Goal: Understand process/instructions

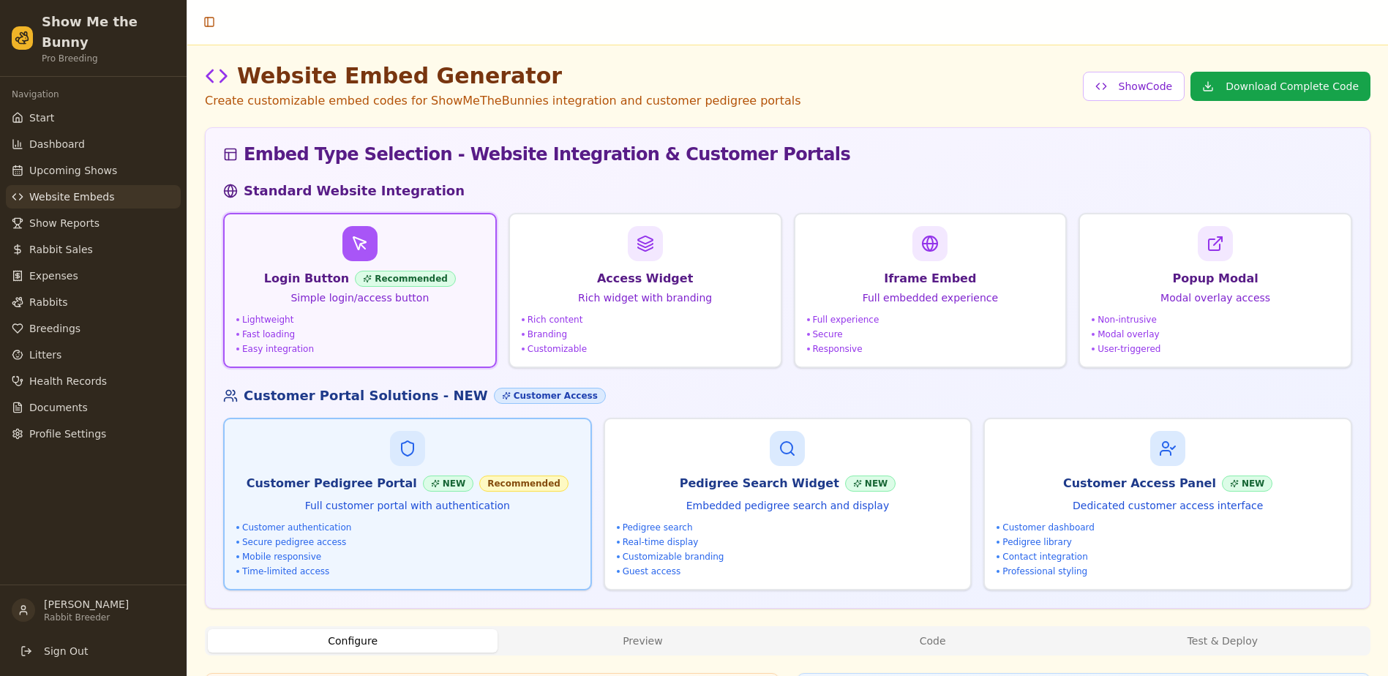
click at [358, 505] on p "Full customer portal with authentication" at bounding box center [407, 505] width 342 height 15
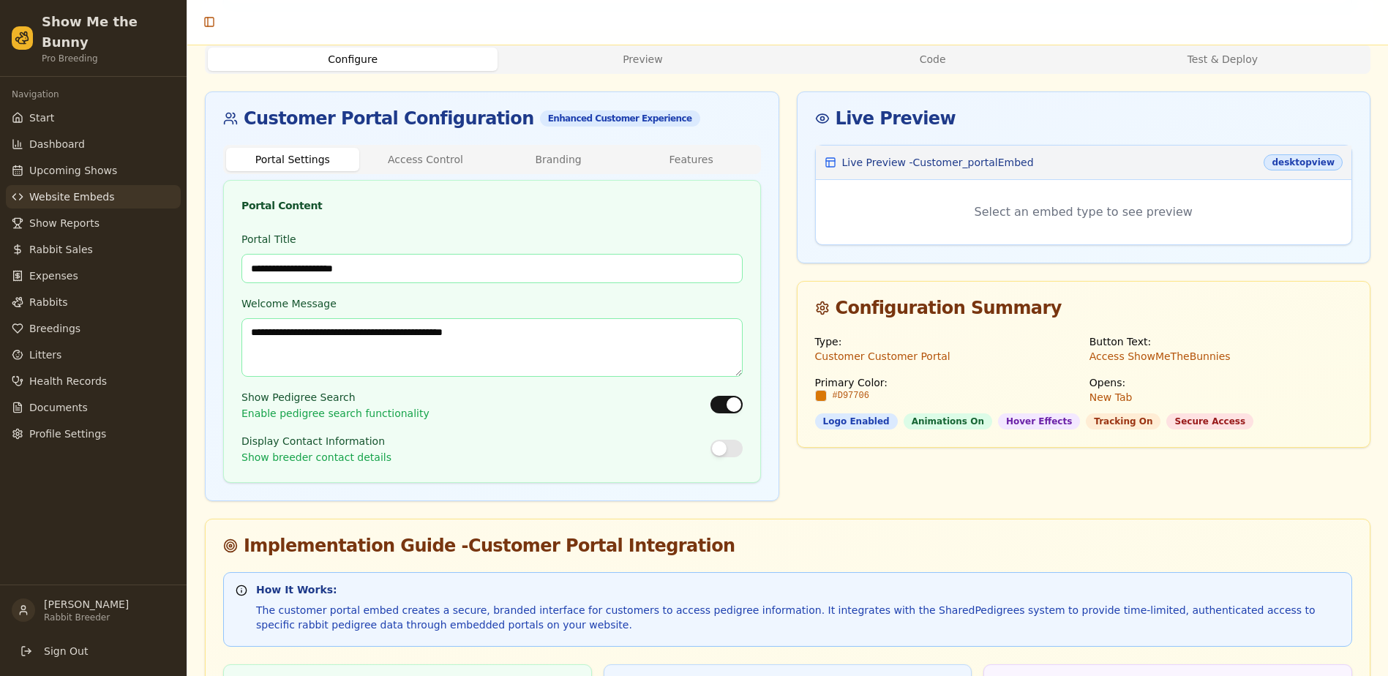
scroll to position [732, 0]
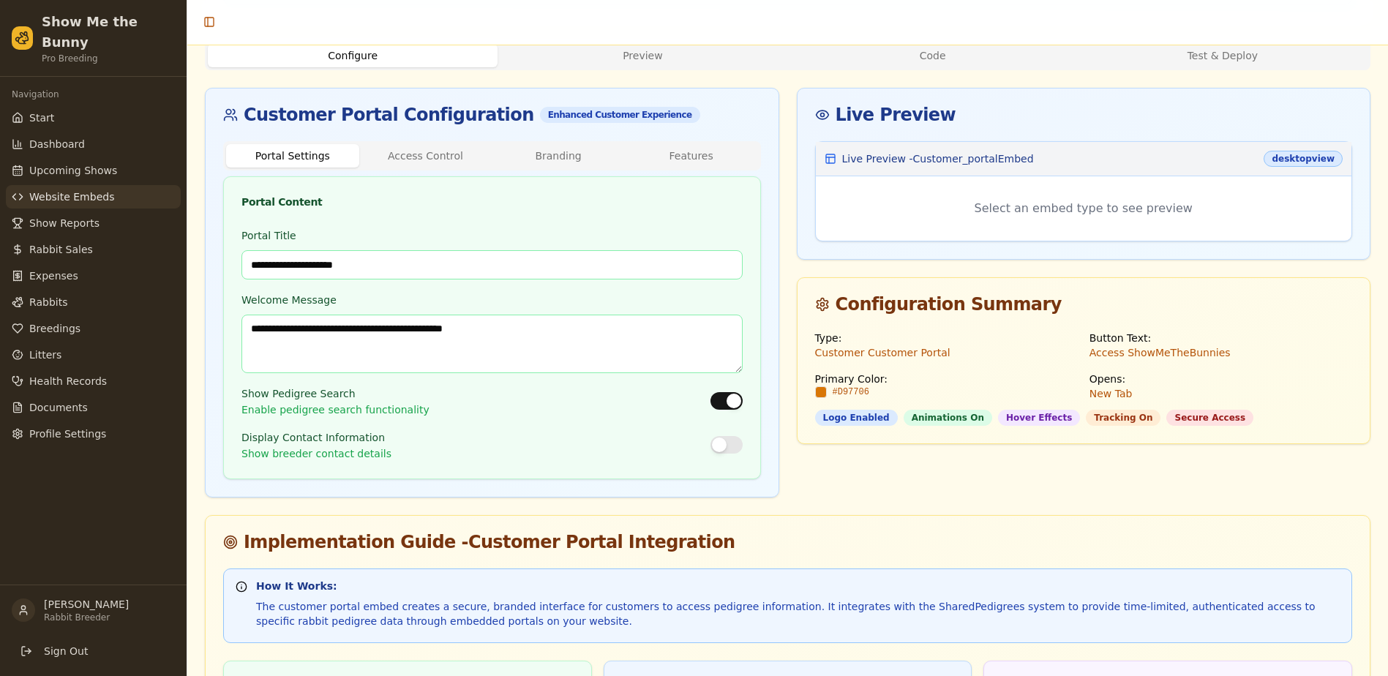
click at [728, 443] on button "button" at bounding box center [726, 445] width 32 height 18
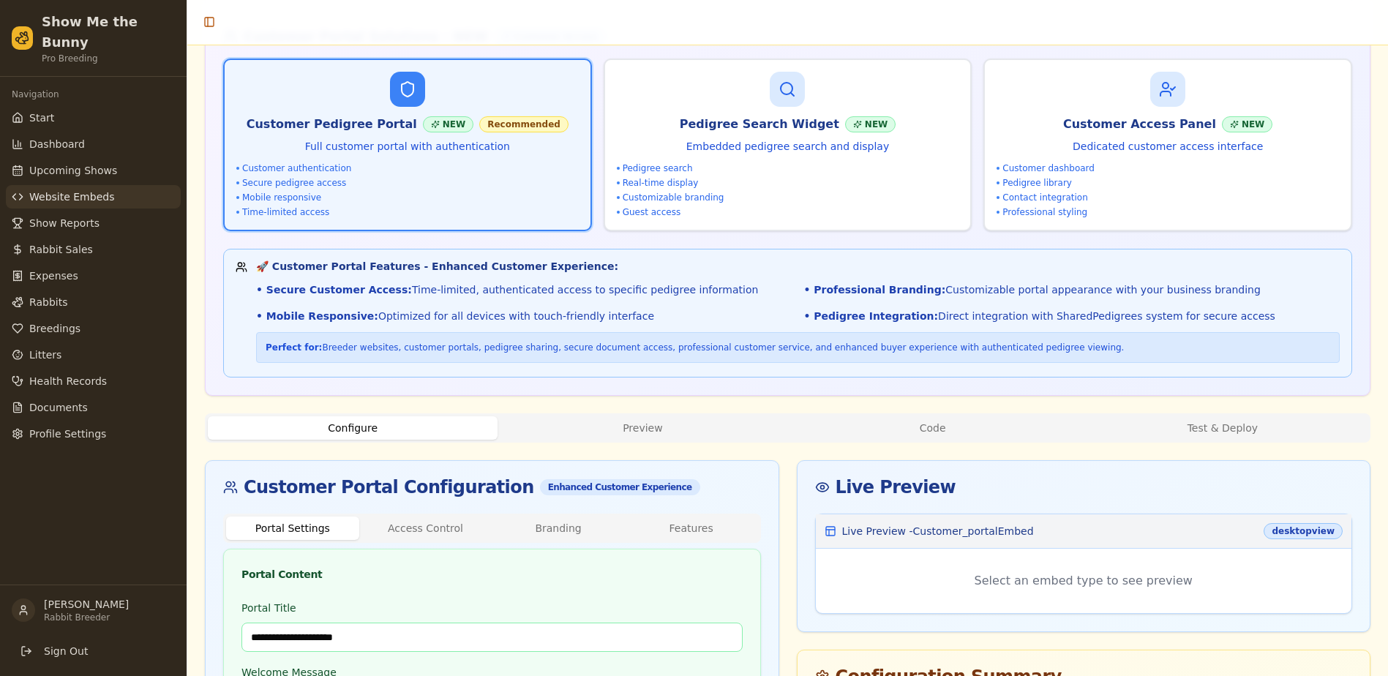
scroll to position [0, 0]
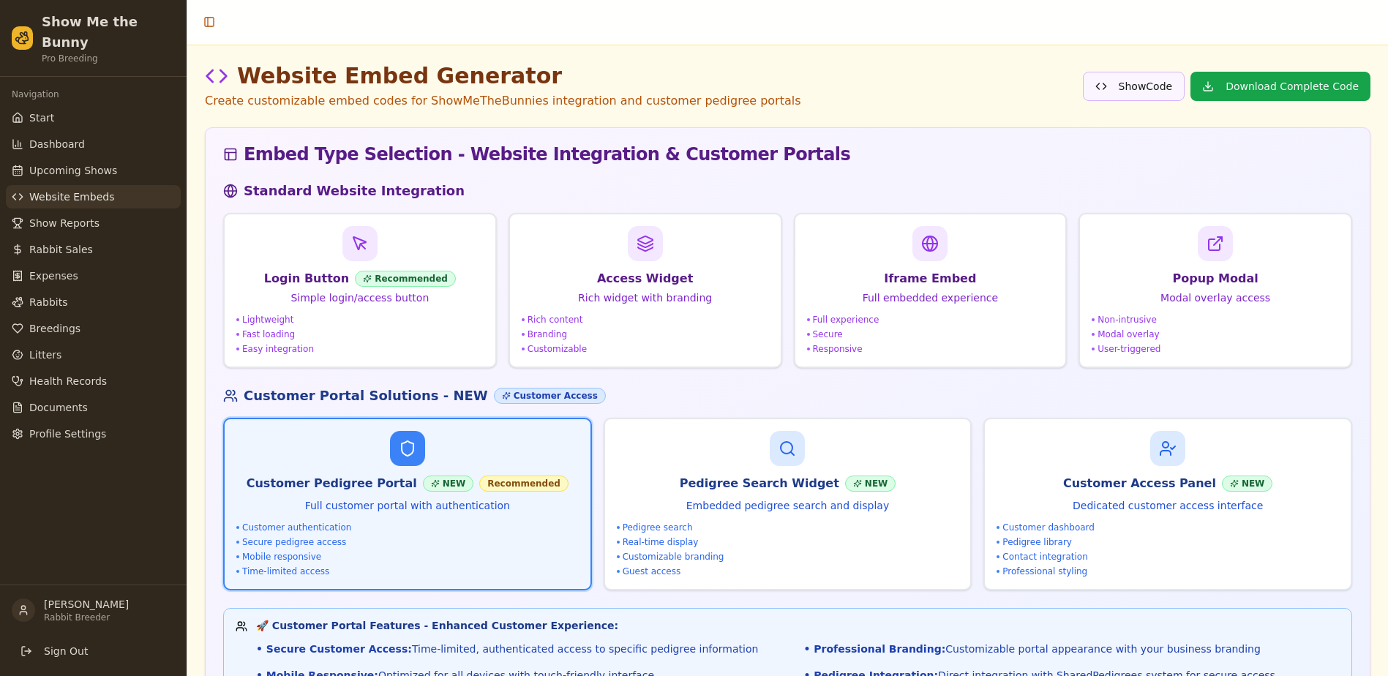
click at [1148, 92] on button "Show Code" at bounding box center [1134, 86] width 102 height 29
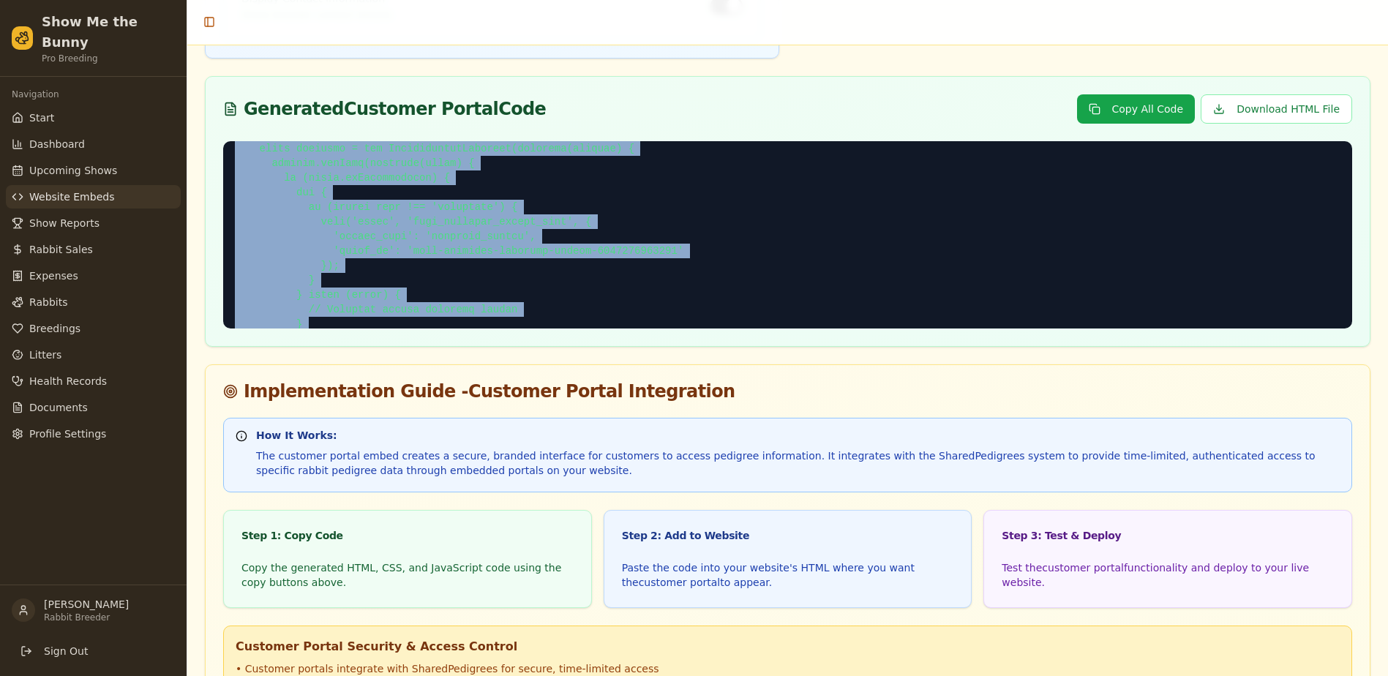
scroll to position [5426, 0]
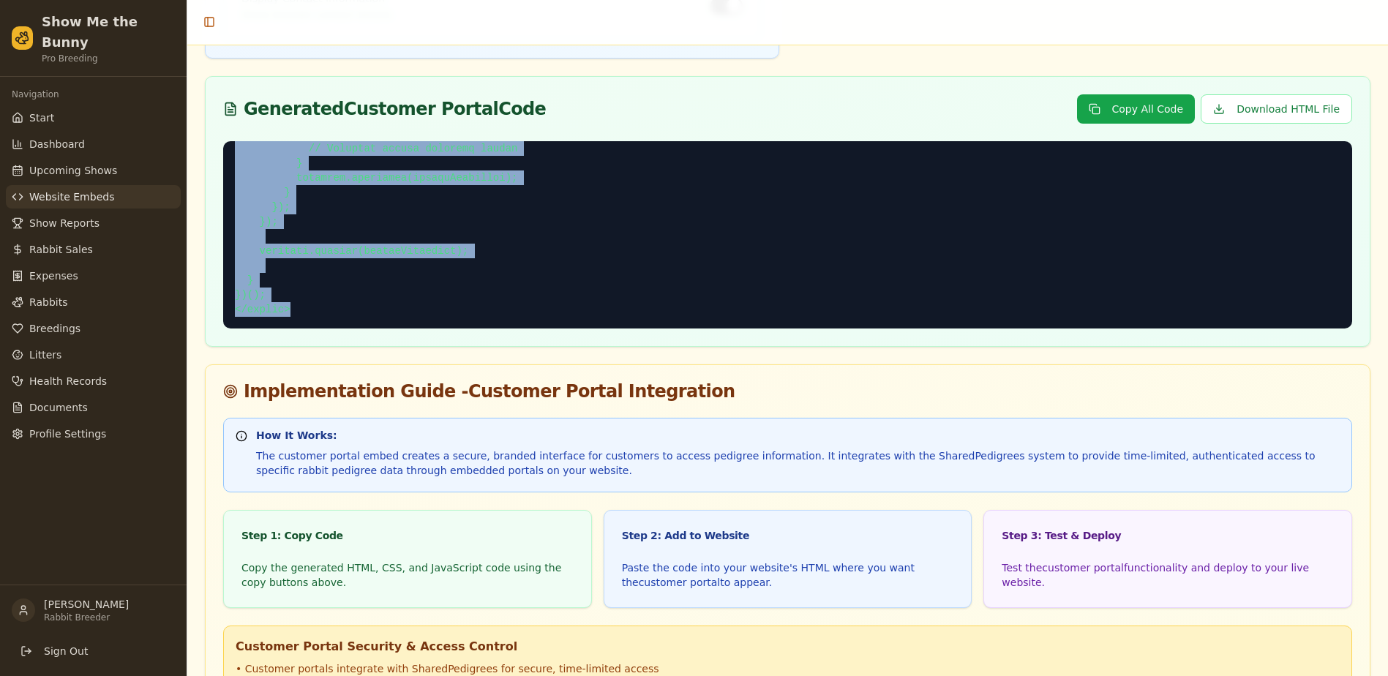
drag, startPoint x: 231, startPoint y: 151, endPoint x: 486, endPoint y: 345, distance: 320.0
click at [486, 345] on div at bounding box center [788, 243] width 1164 height 205
copy pre "<!-- HTML --> <!-- ShowMeTheBunnies Customer Pedigree Portal --> <div id="smtb-…"
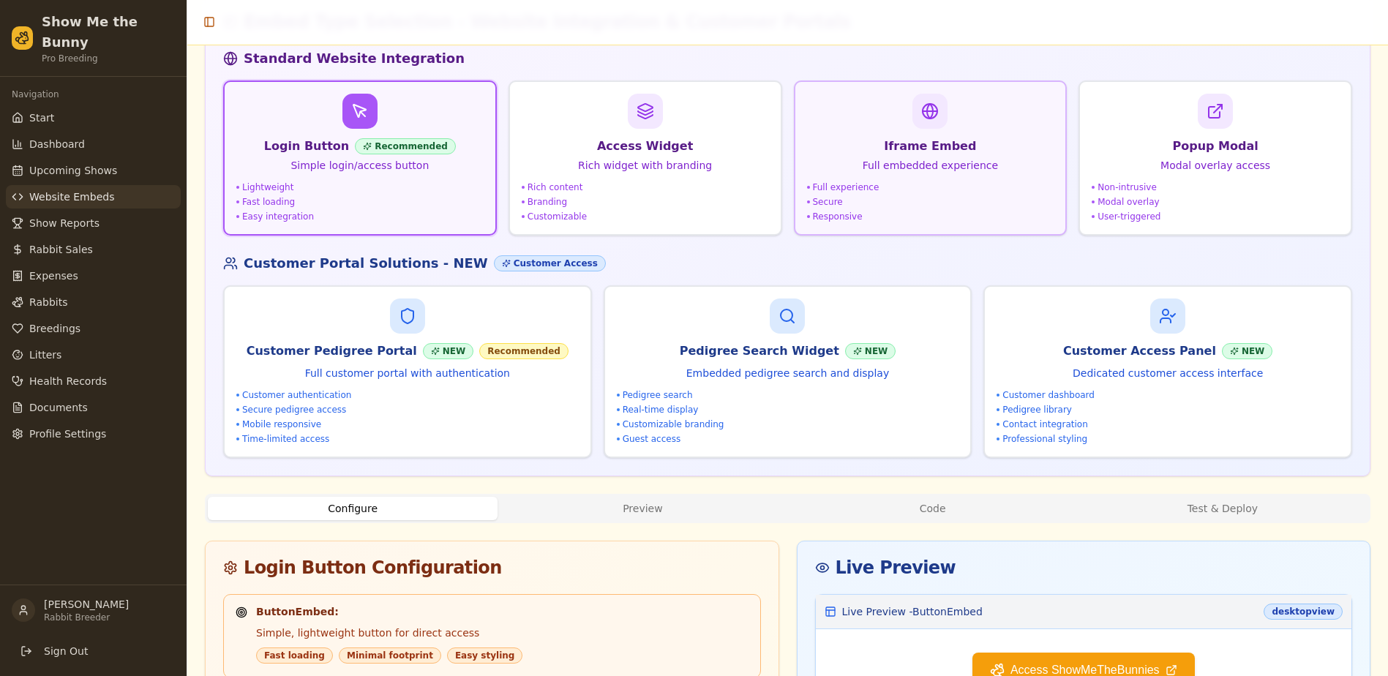
scroll to position [146, 0]
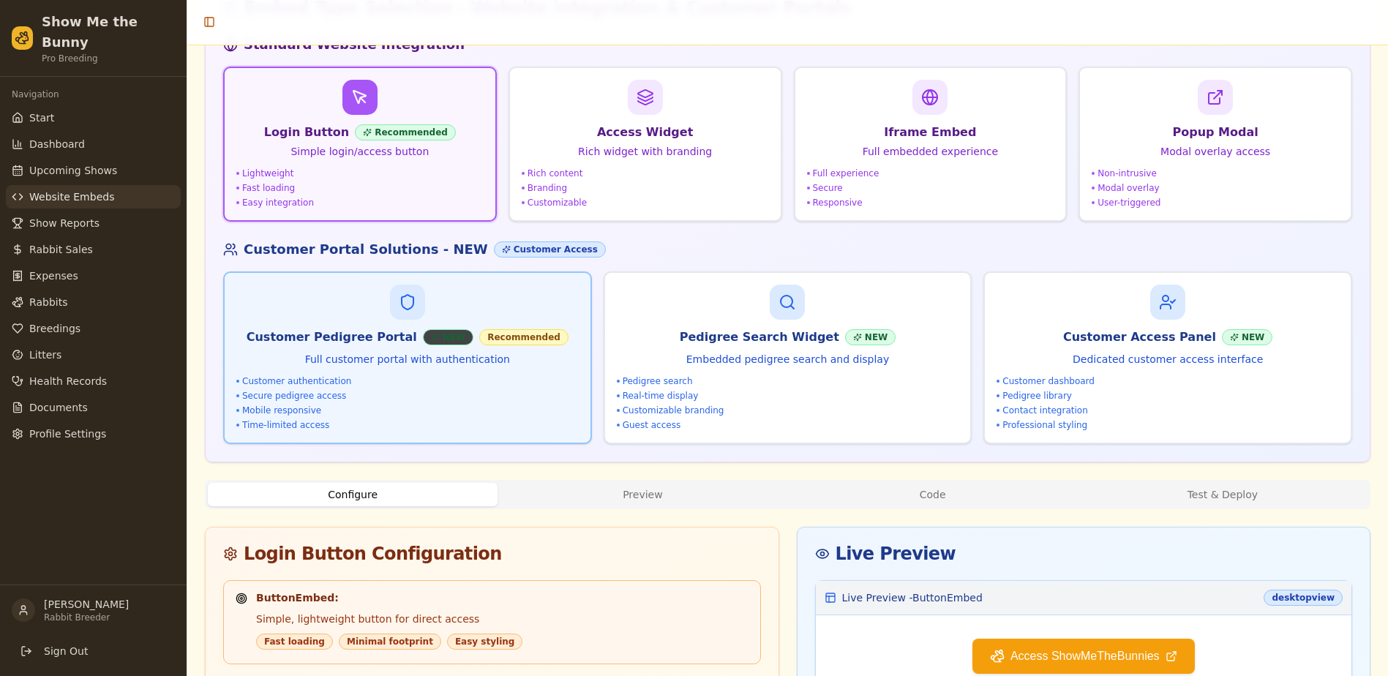
click at [435, 339] on div "NEW" at bounding box center [448, 337] width 50 height 16
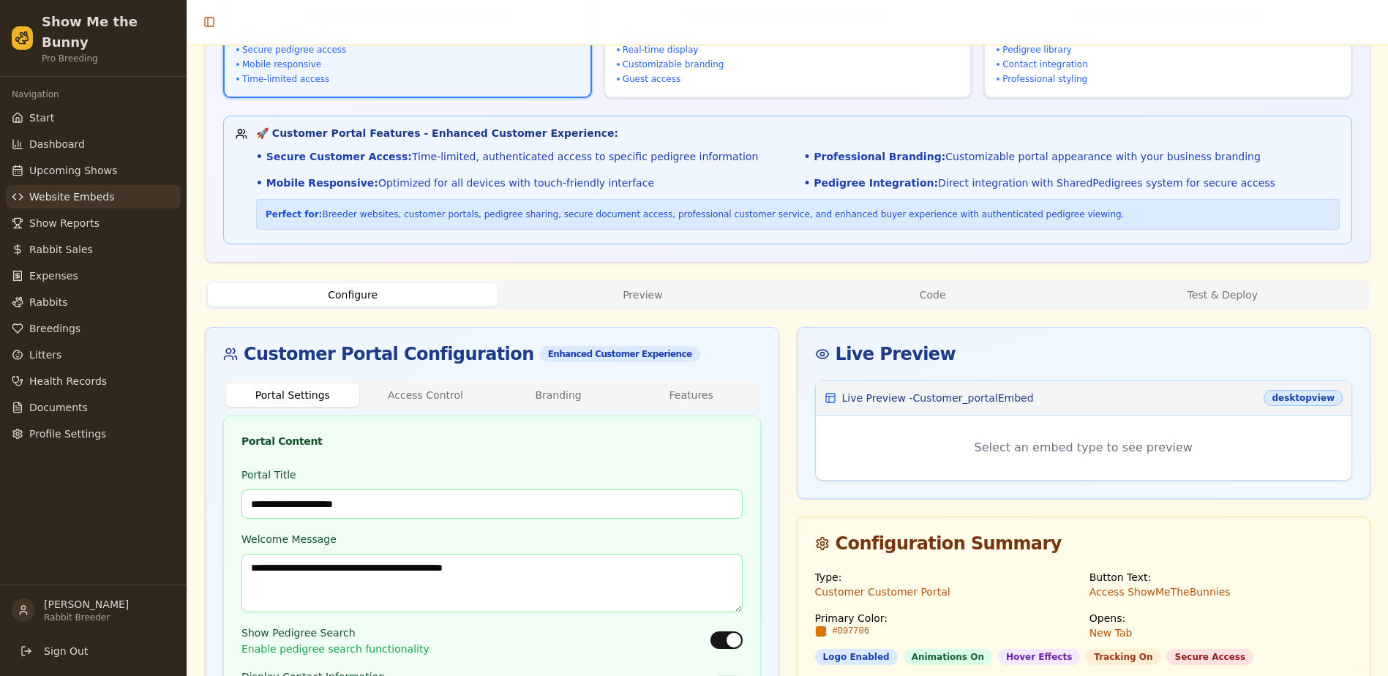
scroll to position [512, 0]
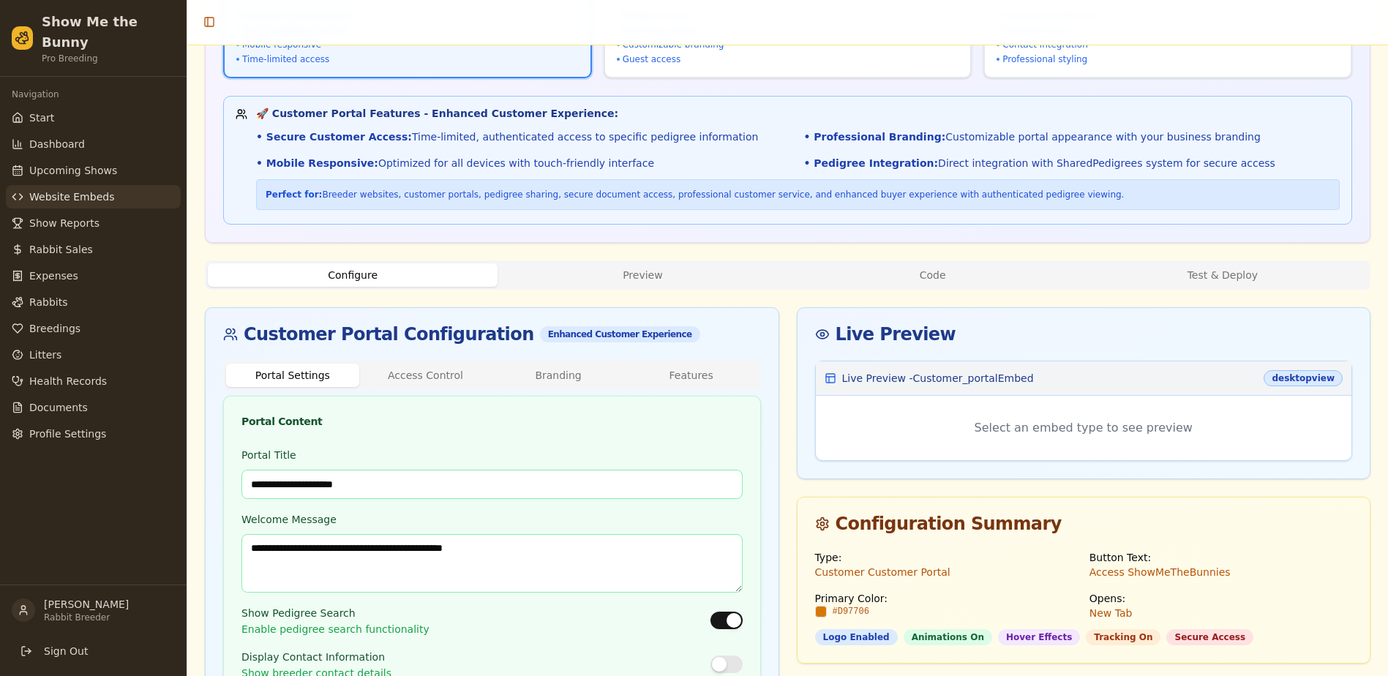
click at [432, 378] on button "Access Control" at bounding box center [425, 375] width 133 height 23
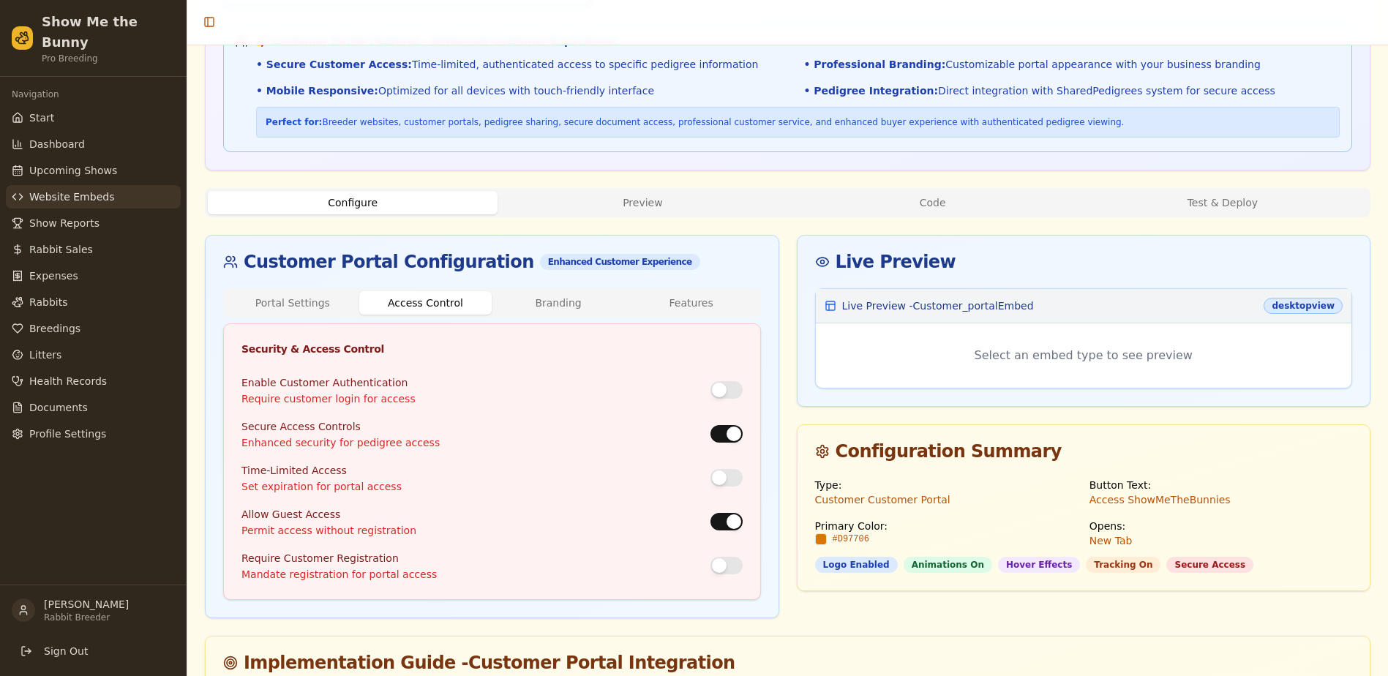
scroll to position [585, 0]
click at [728, 389] on button "button" at bounding box center [726, 389] width 32 height 18
click at [737, 479] on button "button" at bounding box center [726, 477] width 32 height 18
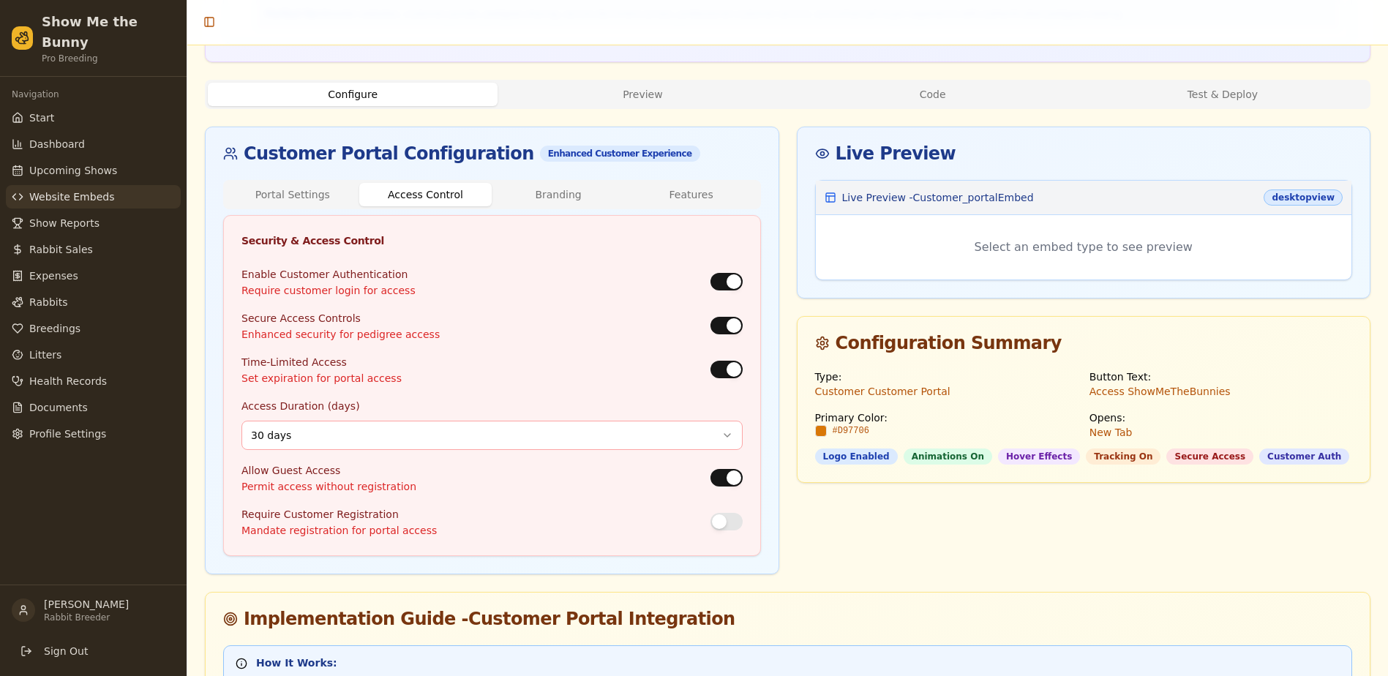
scroll to position [732, 0]
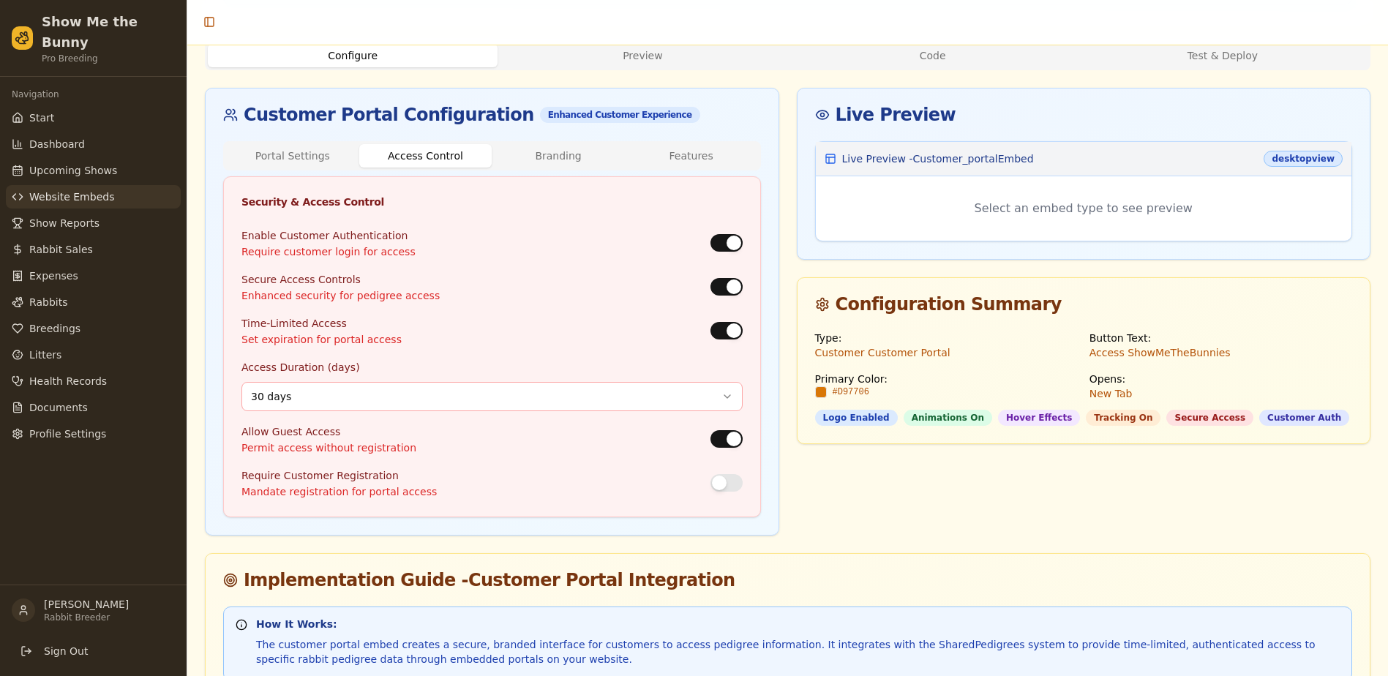
click at [714, 435] on button "button" at bounding box center [726, 439] width 32 height 18
click at [731, 478] on button "button" at bounding box center [726, 483] width 32 height 18
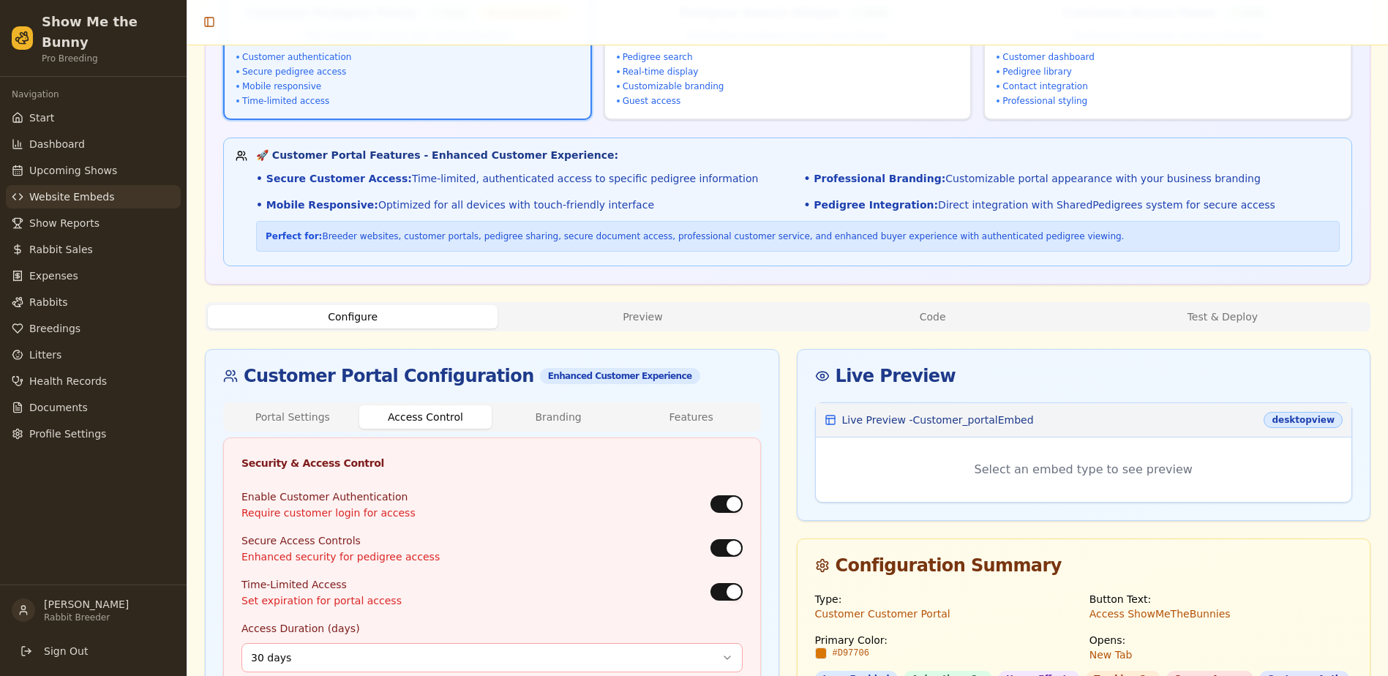
scroll to position [0, 0]
